Goal: Task Accomplishment & Management: Use online tool/utility

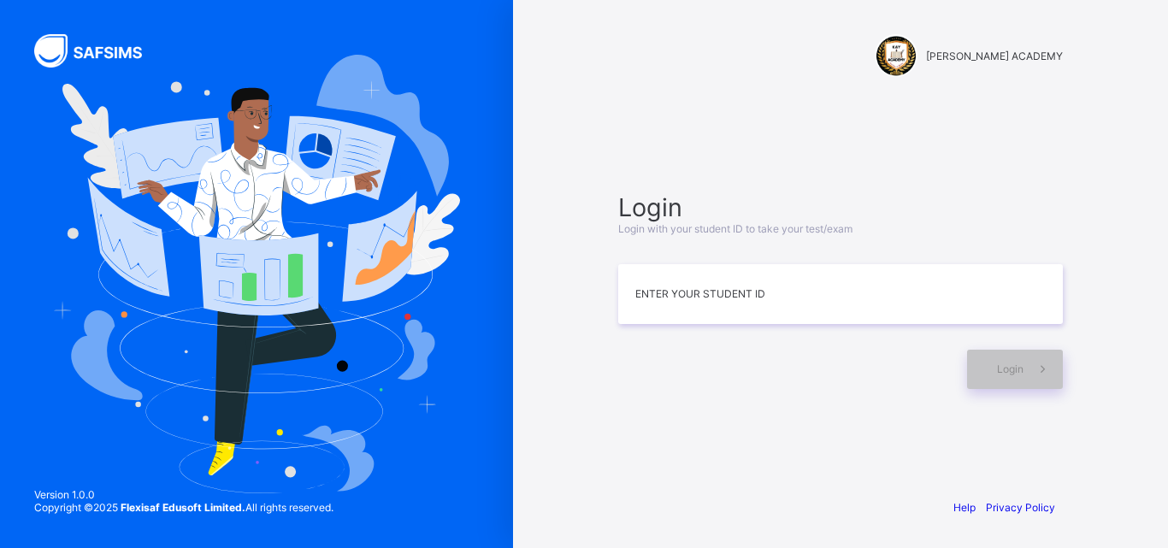
click at [1093, 512] on div "[PERSON_NAME] ACADEMY Login Login with your student ID to take your test/exam E…" at bounding box center [840, 274] width 513 height 548
click at [637, 281] on input at bounding box center [840, 294] width 445 height 60
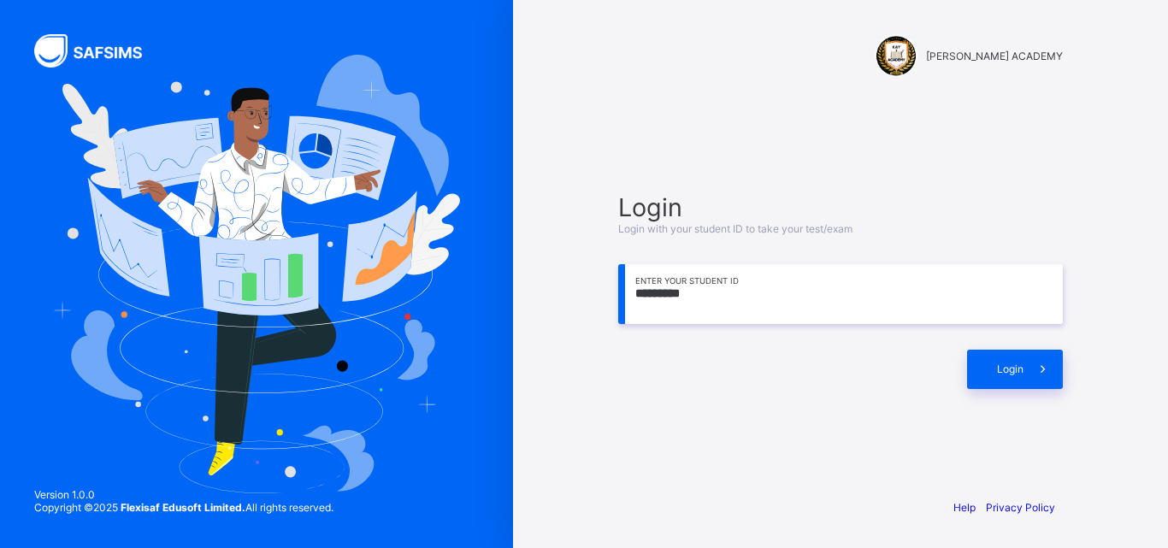
drag, startPoint x: 651, startPoint y: 293, endPoint x: 637, endPoint y: 295, distance: 13.8
click at [637, 295] on input "*********" at bounding box center [840, 294] width 445 height 60
drag, startPoint x: 639, startPoint y: 292, endPoint x: 629, endPoint y: 294, distance: 10.6
click at [629, 294] on input "*******" at bounding box center [840, 294] width 445 height 60
click at [700, 302] on input "******" at bounding box center [840, 294] width 445 height 60
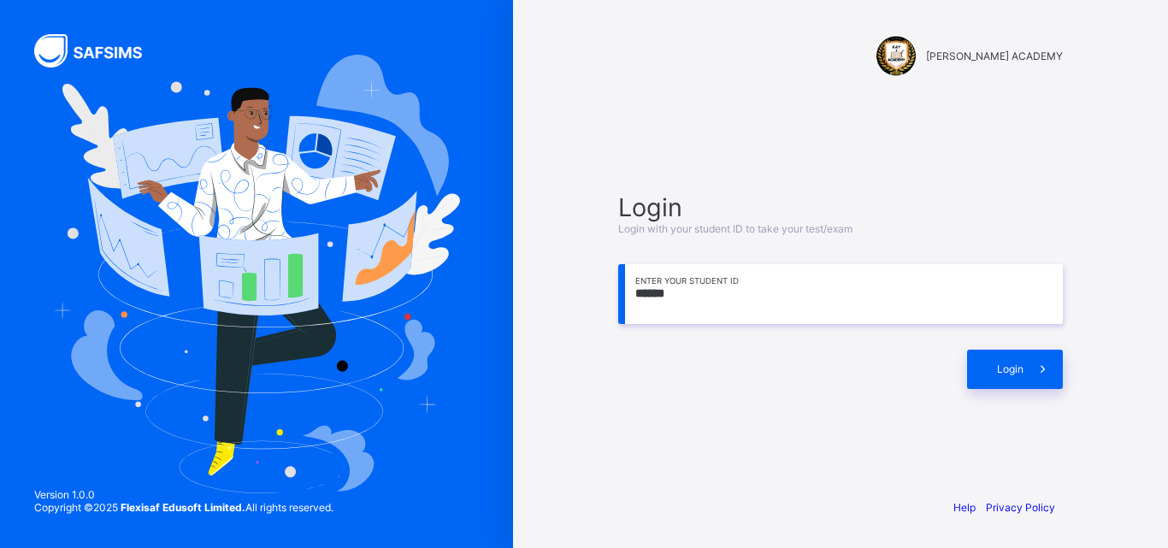
click at [633, 292] on input "******" at bounding box center [840, 294] width 445 height 60
type input "*********"
click at [1000, 370] on span "Login" at bounding box center [1010, 369] width 27 height 13
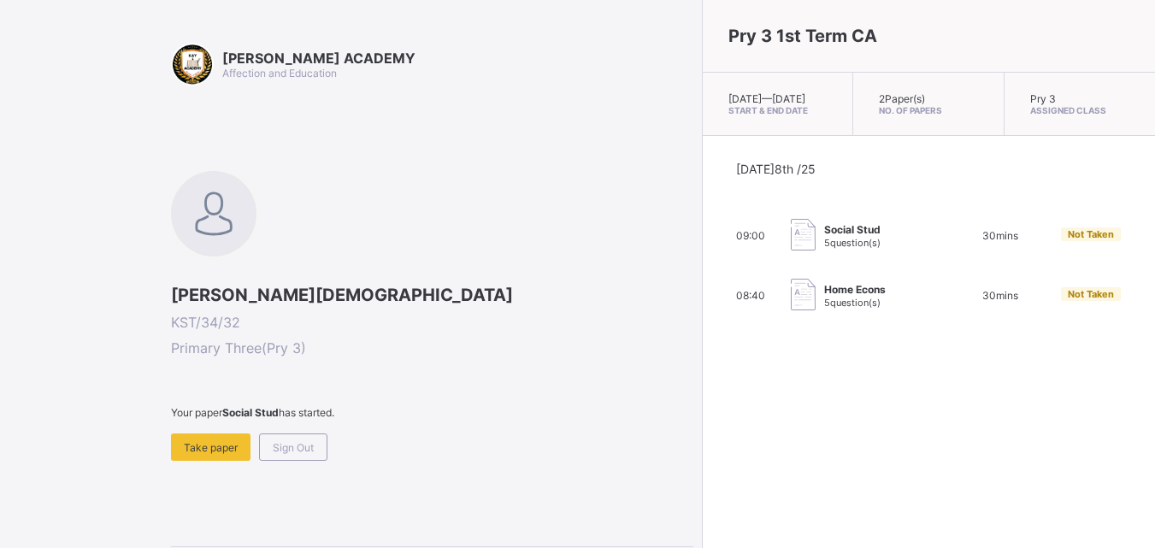
click at [1000, 370] on div "Pry 3 1st Term CA [DATE] — [DATE] Start & End Date 2 Paper(s) No. of Papers Pry…" at bounding box center [928, 274] width 453 height 548
click at [222, 443] on span "Take paper" at bounding box center [211, 447] width 54 height 13
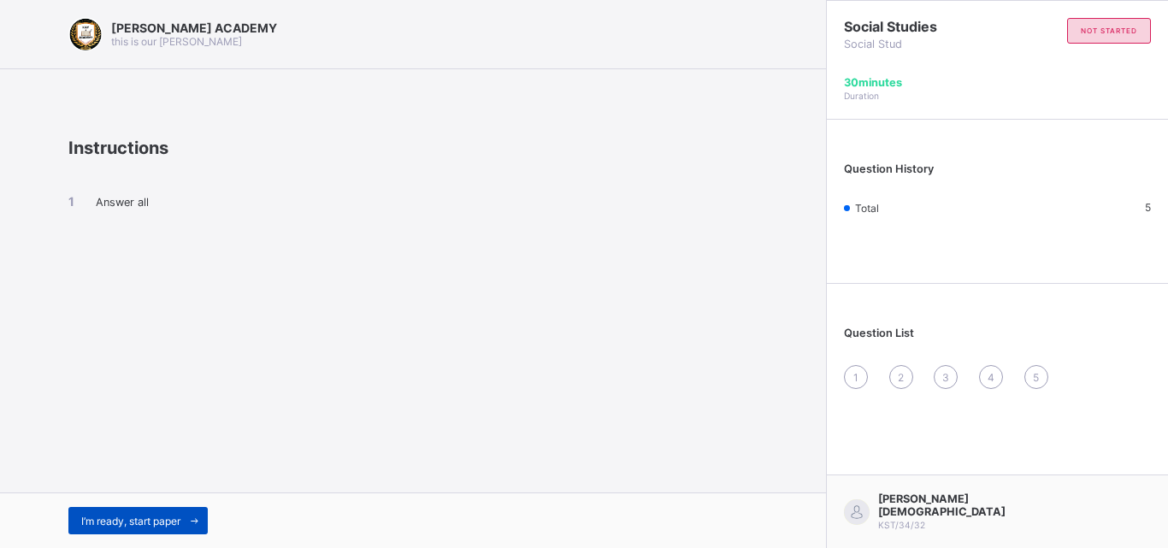
click at [151, 528] on div "I’m ready, start paper" at bounding box center [137, 520] width 139 height 27
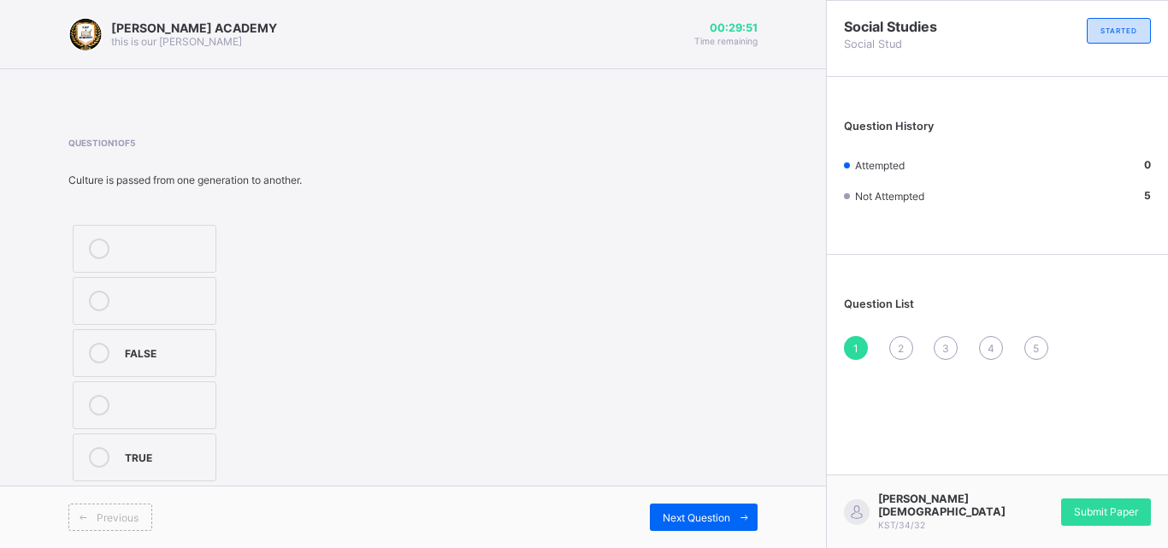
click at [150, 464] on div "TRUE" at bounding box center [166, 457] width 82 height 21
click at [700, 503] on div "Previous Next Question" at bounding box center [413, 517] width 826 height 62
click at [700, 514] on span "Next Question" at bounding box center [697, 517] width 68 height 13
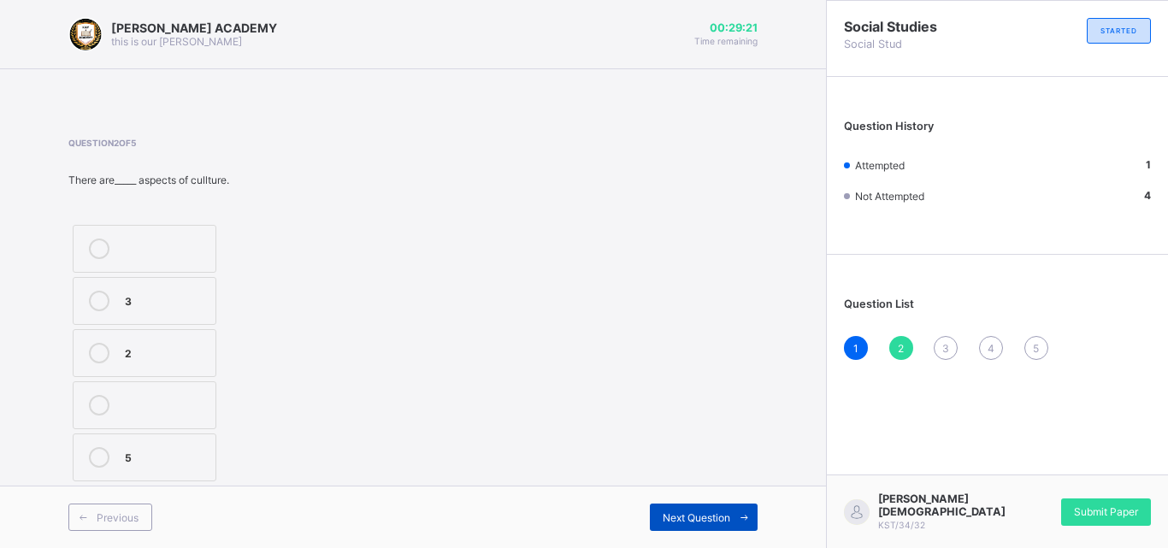
click at [700, 514] on span "Next Question" at bounding box center [697, 517] width 68 height 13
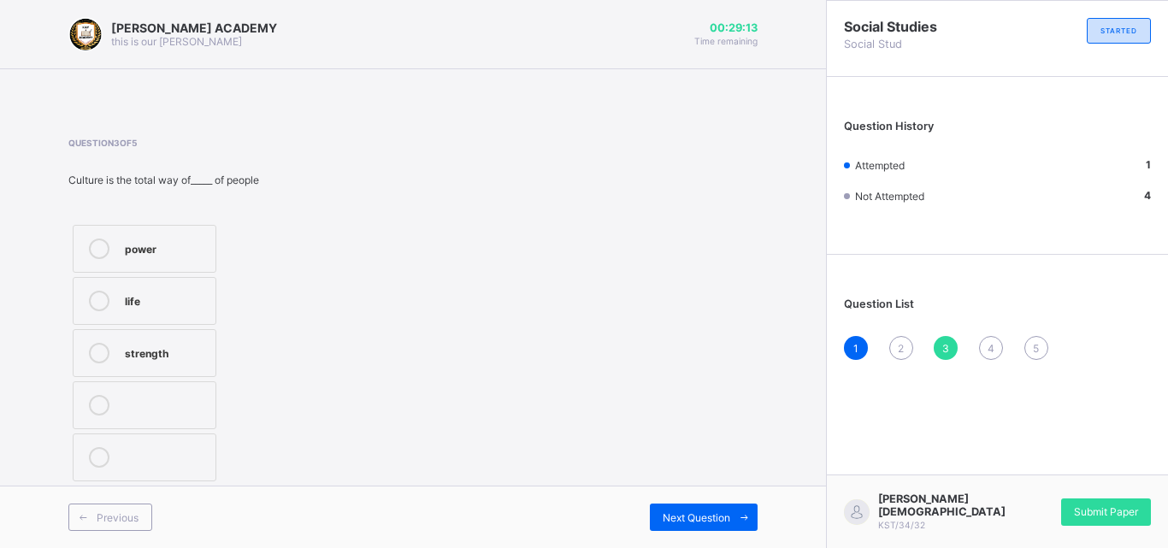
click at [896, 351] on div "2" at bounding box center [901, 348] width 24 height 24
click at [151, 348] on div "2" at bounding box center [166, 351] width 82 height 17
click at [724, 498] on div "Previous Next Question" at bounding box center [413, 517] width 826 height 62
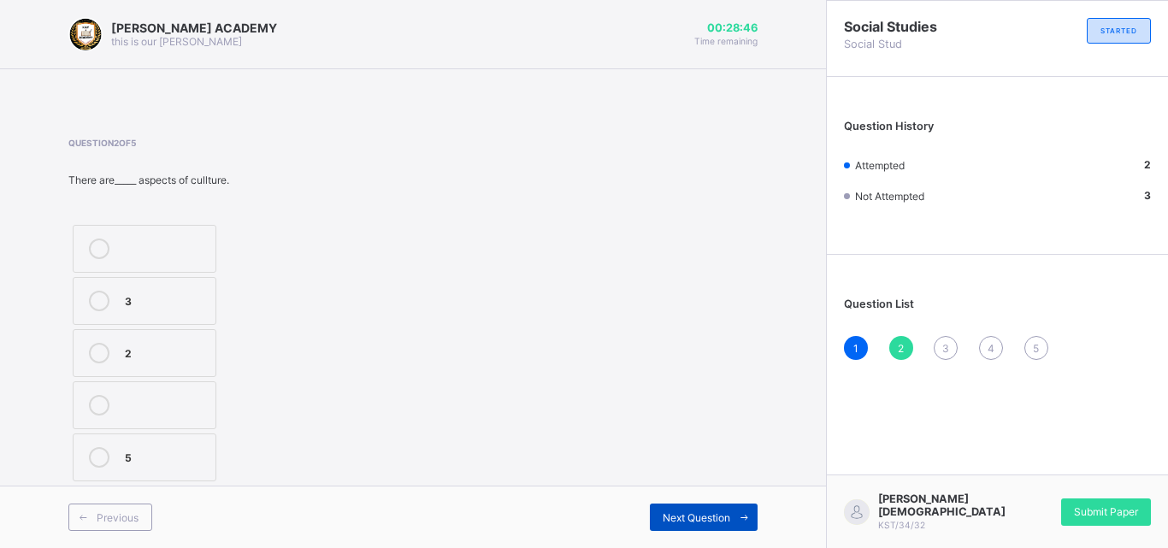
click at [727, 515] on span "Next Question" at bounding box center [697, 517] width 68 height 13
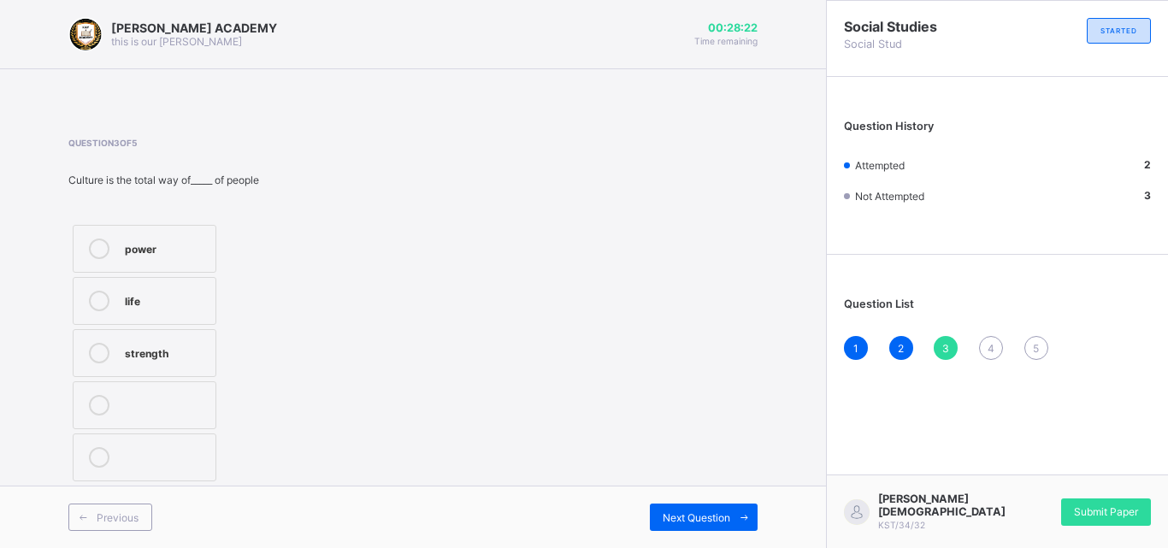
click at [150, 291] on div "life" at bounding box center [166, 299] width 82 height 17
click at [714, 511] on span "Next Question" at bounding box center [697, 517] width 68 height 13
click at [204, 251] on div "TRUE" at bounding box center [178, 247] width 106 height 17
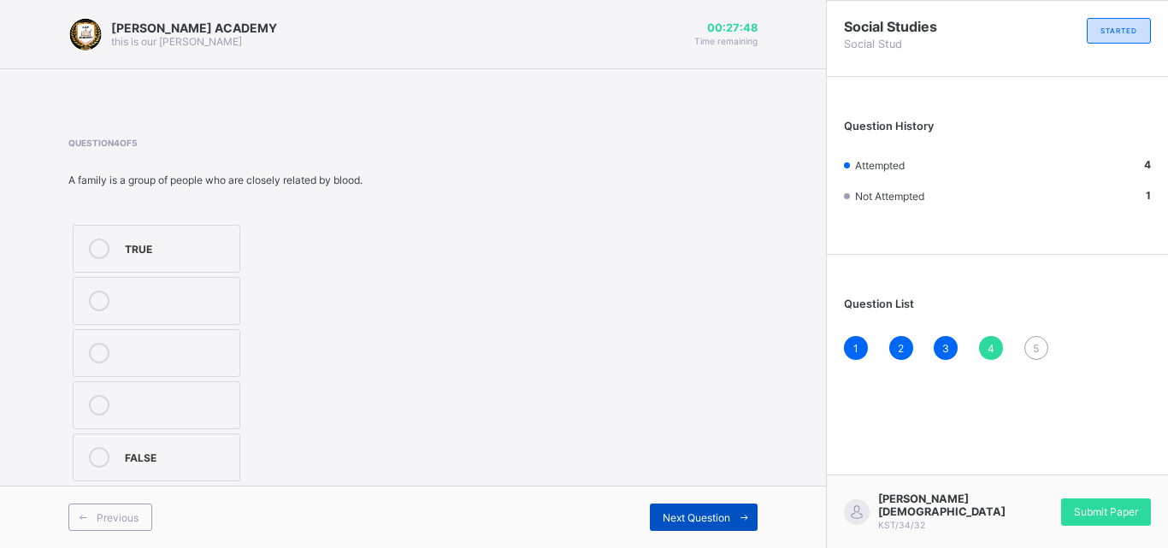
click at [683, 517] on span "Next Question" at bounding box center [697, 517] width 68 height 13
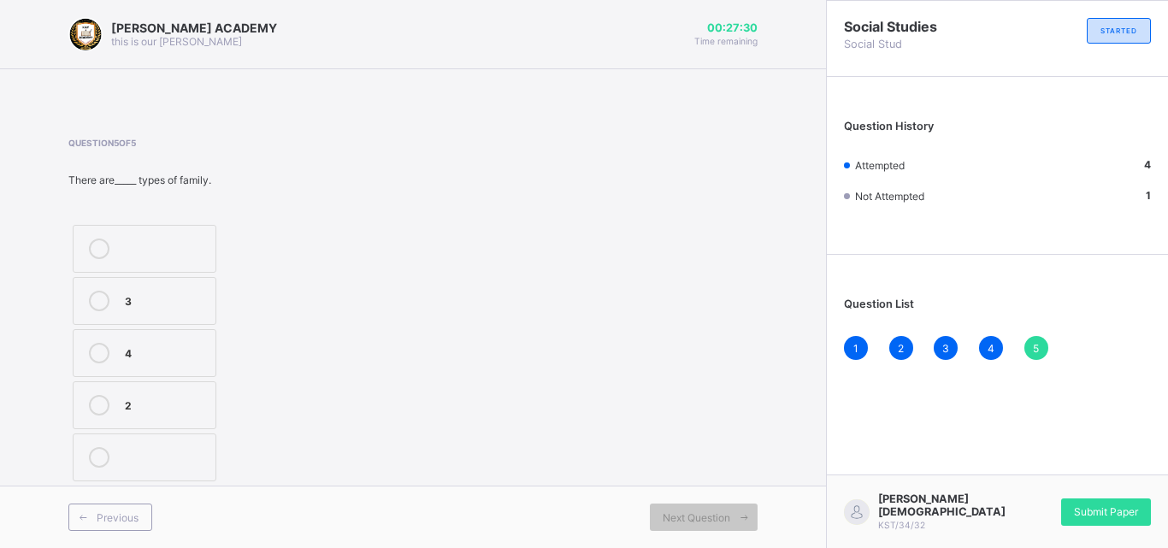
click at [206, 405] on div "2" at bounding box center [166, 403] width 82 height 17
click at [1132, 505] on div "Submit Paper" at bounding box center [1106, 512] width 90 height 27
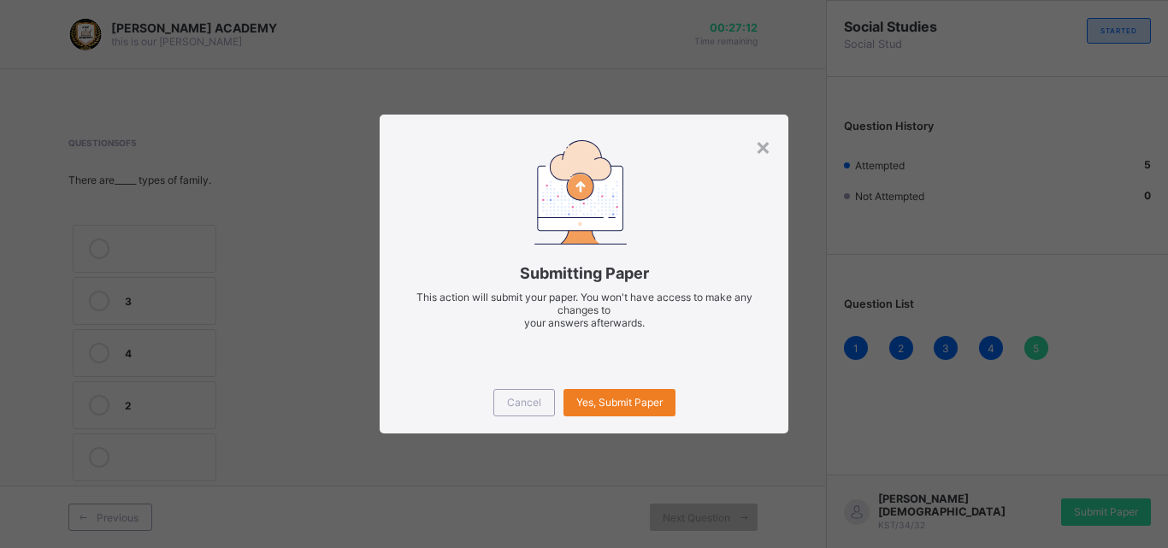
click at [646, 387] on div "Cancel Yes, Submit Paper" at bounding box center [584, 403] width 409 height 62
click at [601, 401] on span "Yes, Submit Paper" at bounding box center [619, 402] width 86 height 13
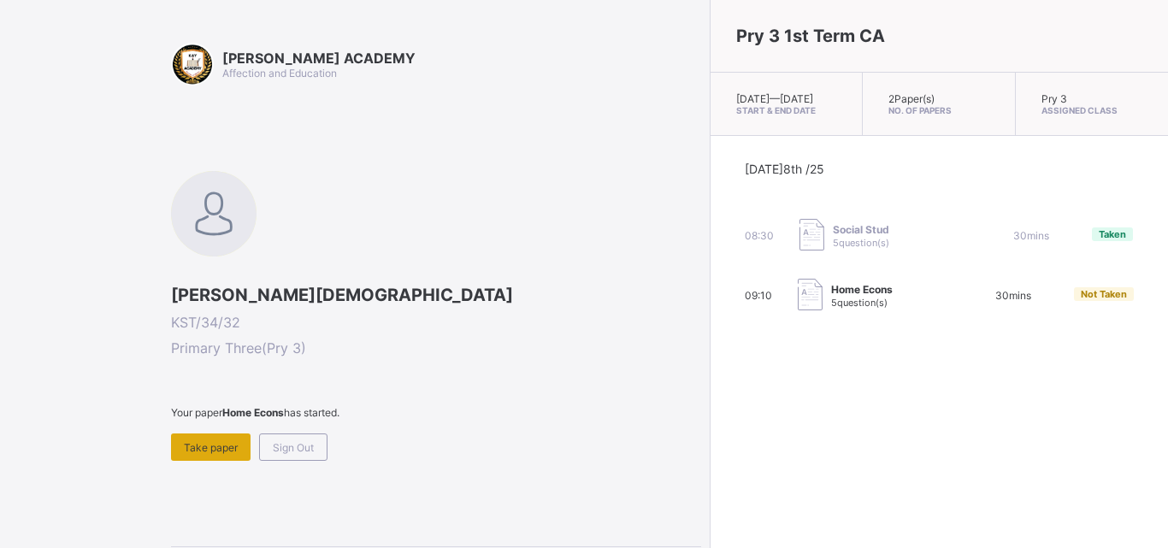
click at [204, 446] on span "Take paper" at bounding box center [211, 447] width 54 height 13
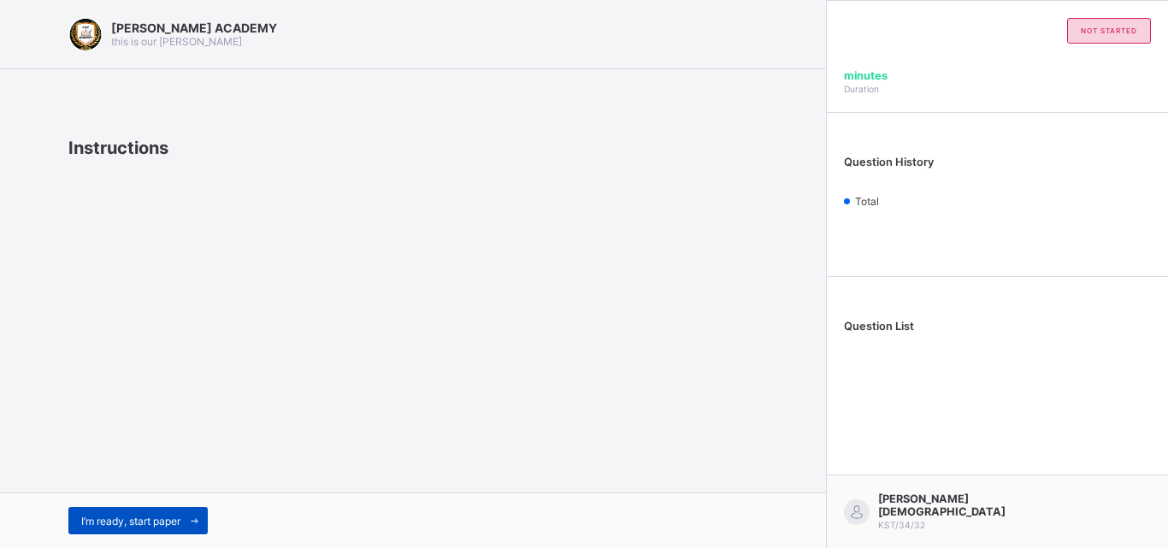
click at [170, 517] on span "I’m ready, start paper" at bounding box center [130, 521] width 99 height 13
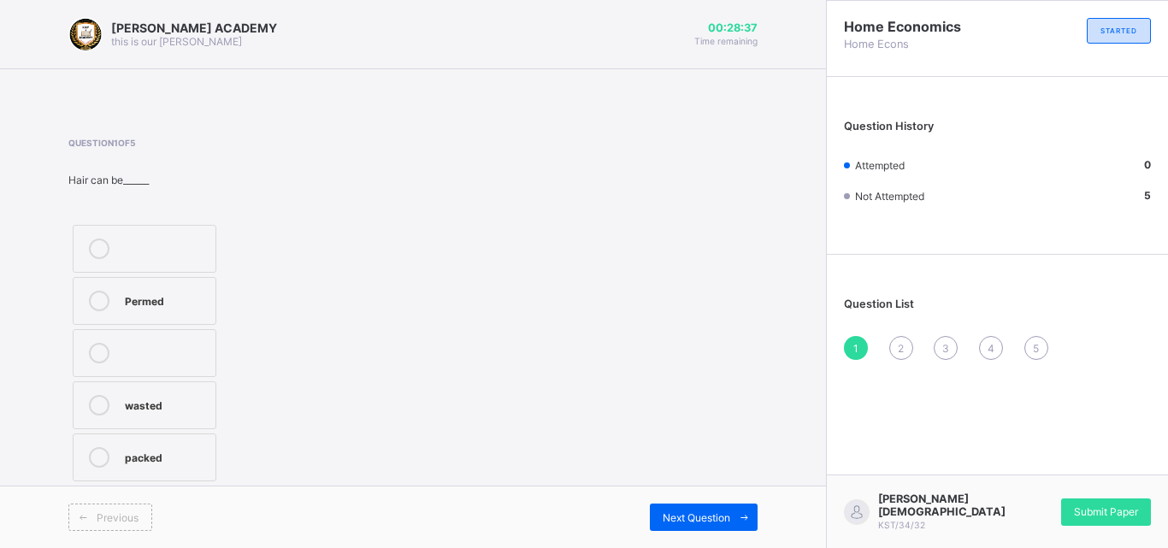
click at [172, 252] on div at bounding box center [166, 249] width 82 height 21
click at [162, 310] on div "Permed" at bounding box center [166, 301] width 82 height 21
click at [155, 448] on div "packed" at bounding box center [166, 455] width 82 height 17
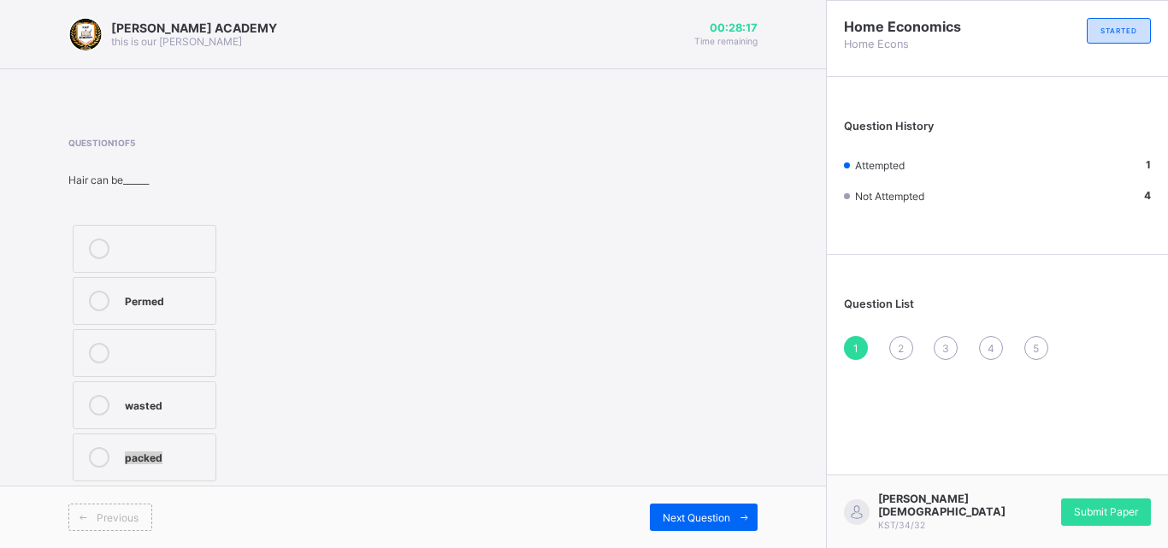
click at [190, 474] on label "packed" at bounding box center [145, 458] width 144 height 48
click at [718, 520] on span "Next Question" at bounding box center [697, 517] width 68 height 13
click at [152, 358] on div "sand" at bounding box center [166, 351] width 82 height 17
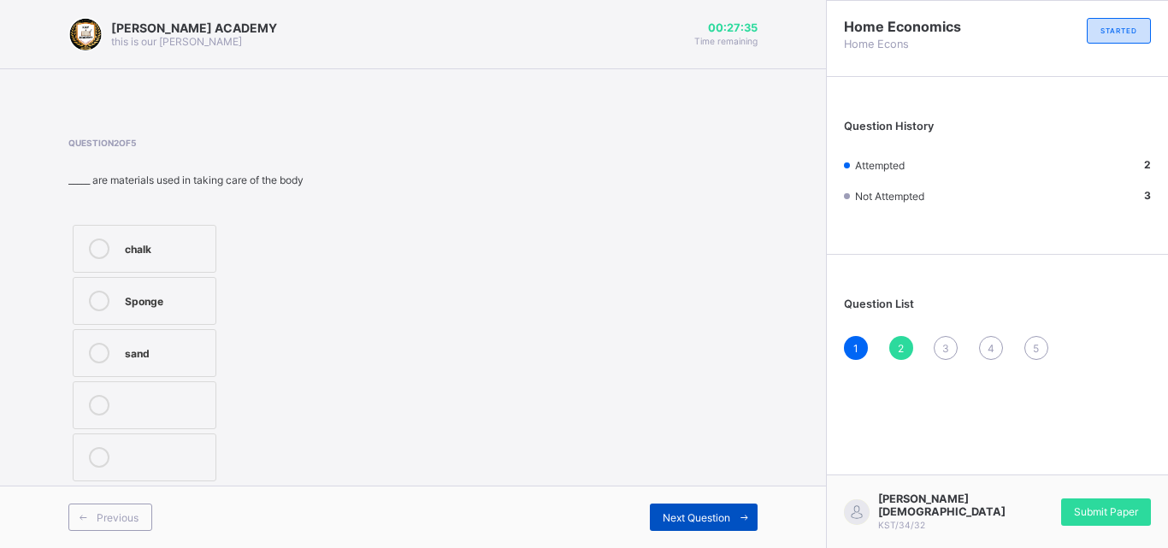
click at [703, 512] on span "Next Question" at bounding box center [697, 517] width 68 height 13
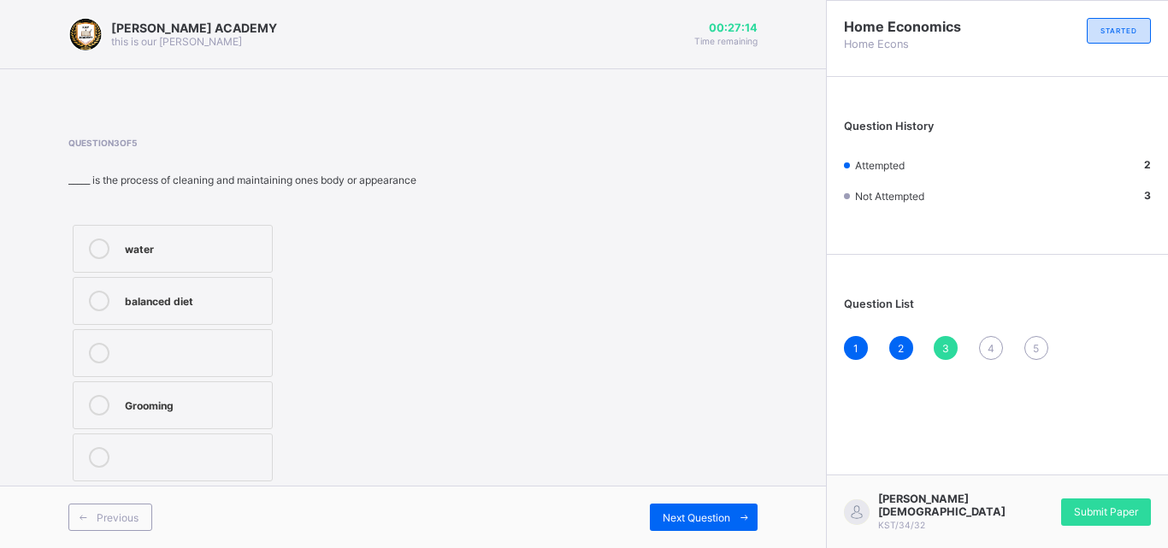
click at [257, 251] on div "water" at bounding box center [194, 247] width 139 height 17
click at [688, 523] on span "Next Question" at bounding box center [697, 517] width 68 height 13
click at [199, 356] on div "TRUE" at bounding box center [166, 351] width 82 height 17
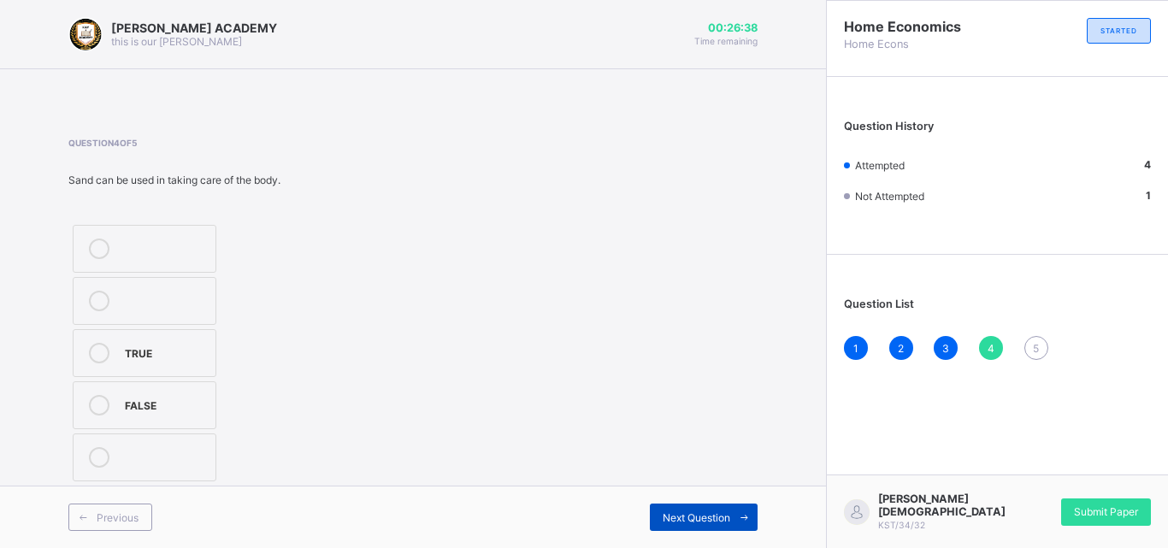
click at [671, 516] on span "Next Question" at bounding box center [697, 517] width 68 height 13
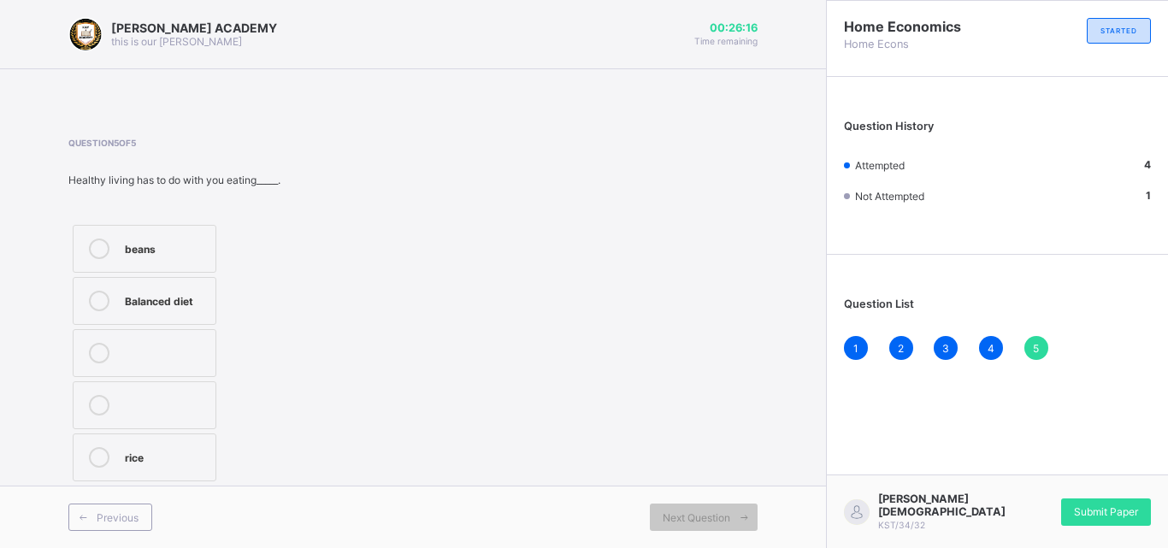
click at [164, 308] on div "Balanced diet" at bounding box center [166, 301] width 82 height 21
click at [1114, 511] on span "Submit Paper" at bounding box center [1106, 511] width 64 height 13
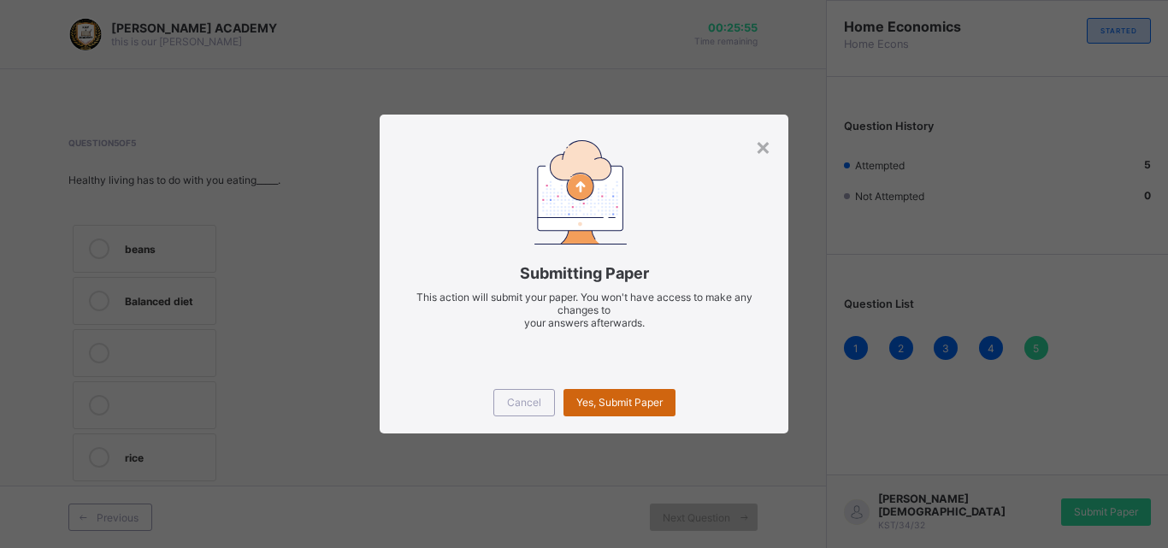
click at [642, 391] on div "Yes, Submit Paper" at bounding box center [620, 402] width 112 height 27
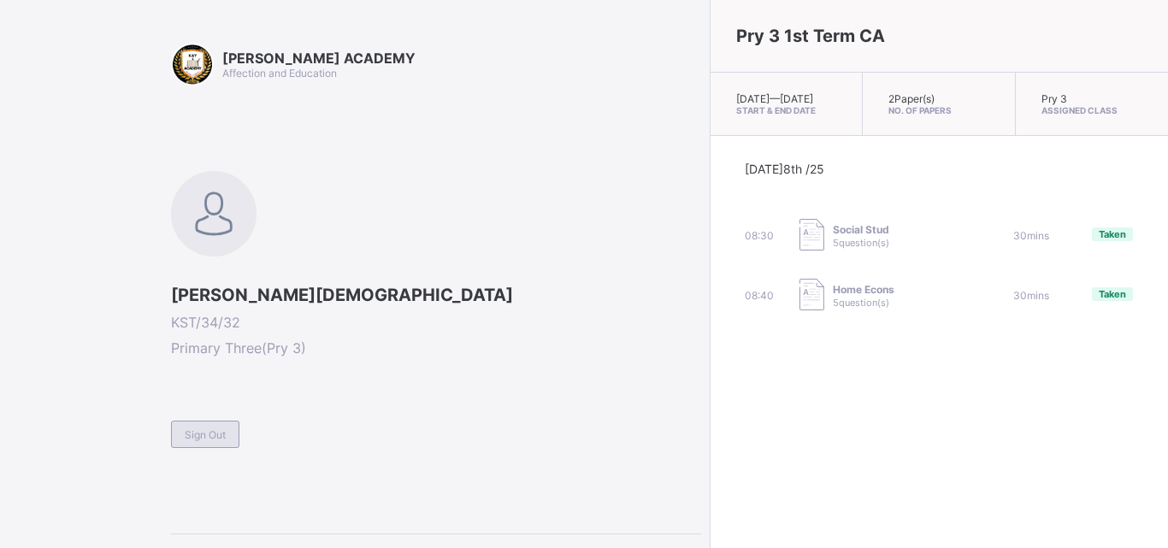
click at [222, 430] on span "Sign Out" at bounding box center [205, 434] width 41 height 13
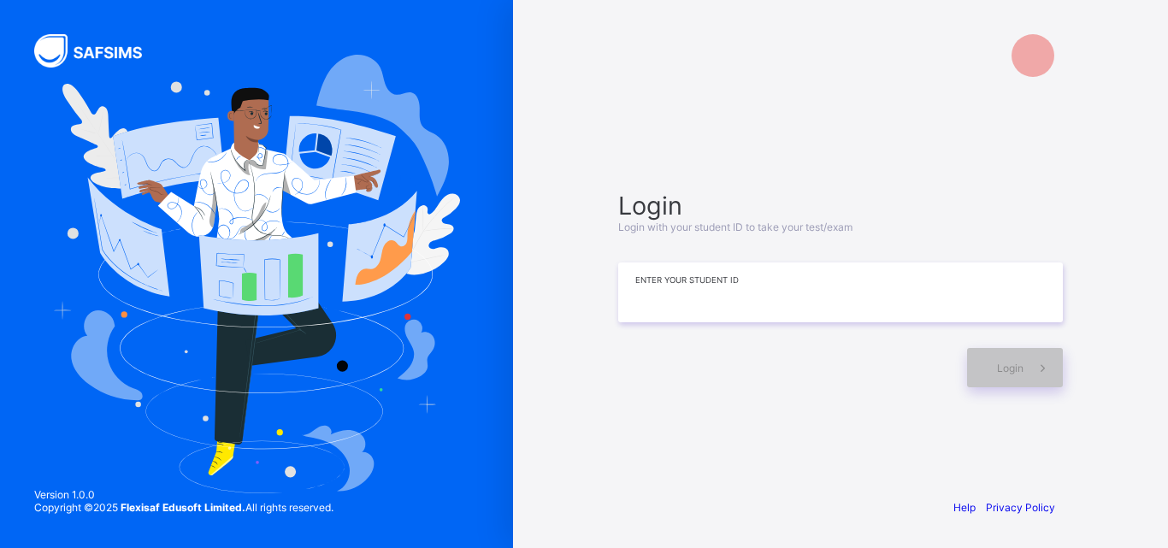
click at [820, 285] on input at bounding box center [840, 293] width 445 height 60
type input "*"
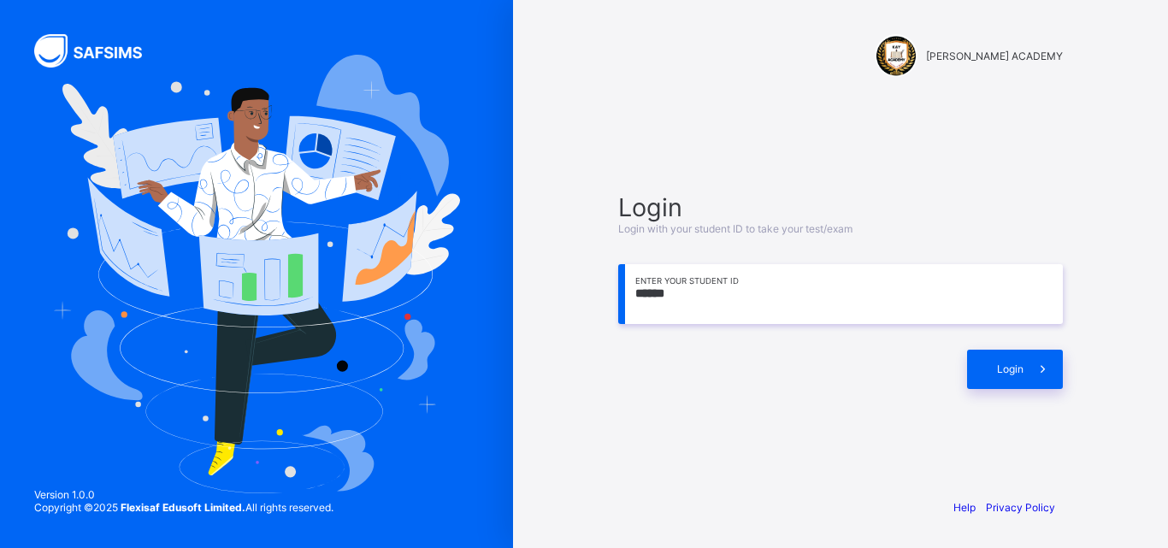
type input "*******"
